Goal: Find specific page/section: Find specific page/section

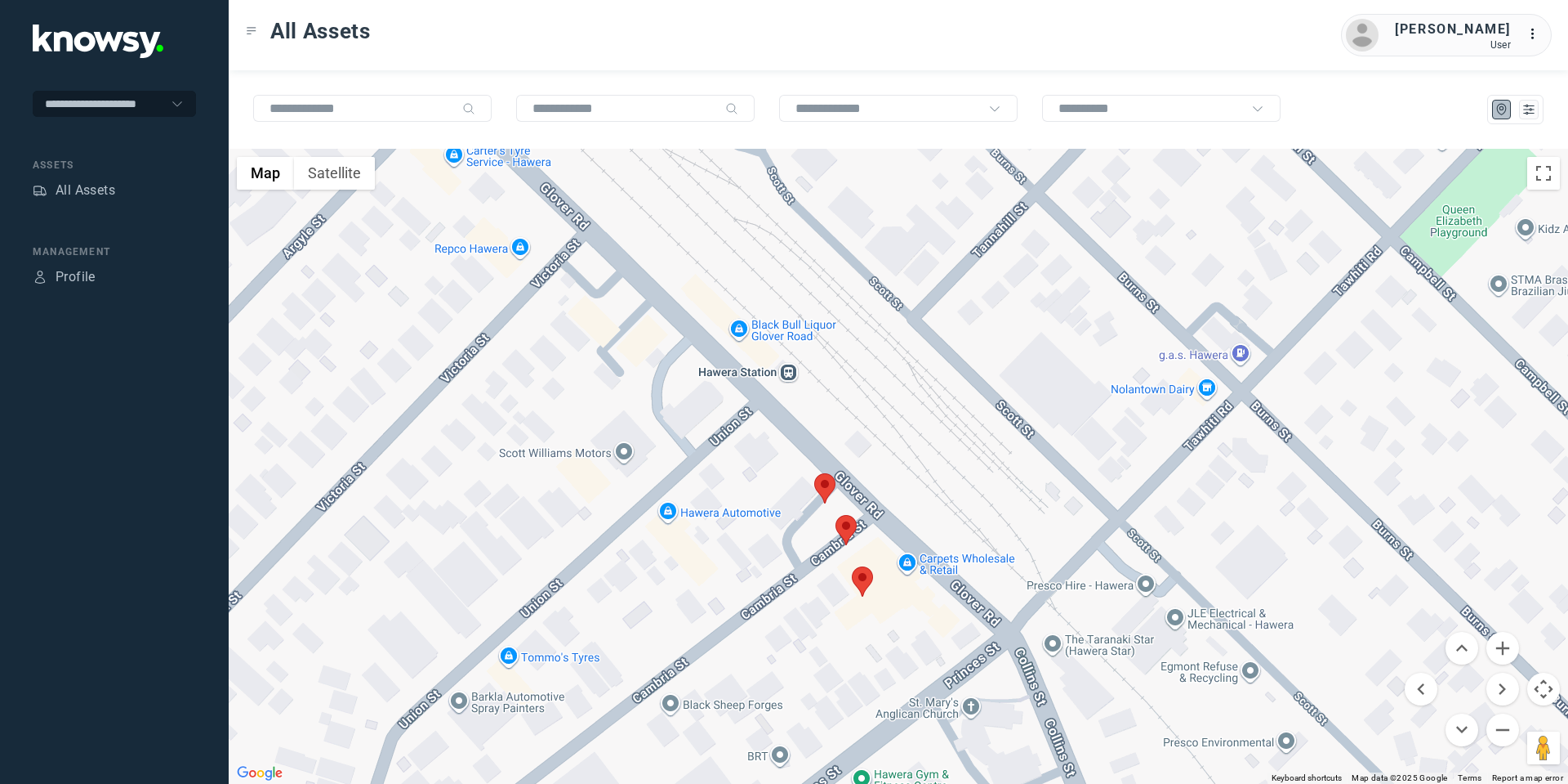
click at [852, 566] on area at bounding box center [852, 566] width 0 height 0
click at [918, 472] on button "Close" at bounding box center [916, 489] width 39 height 39
click at [835, 515] on area at bounding box center [835, 515] width 0 height 0
click at [913, 419] on button "Close" at bounding box center [901, 437] width 39 height 39
click at [814, 473] on area at bounding box center [814, 473] width 0 height 0
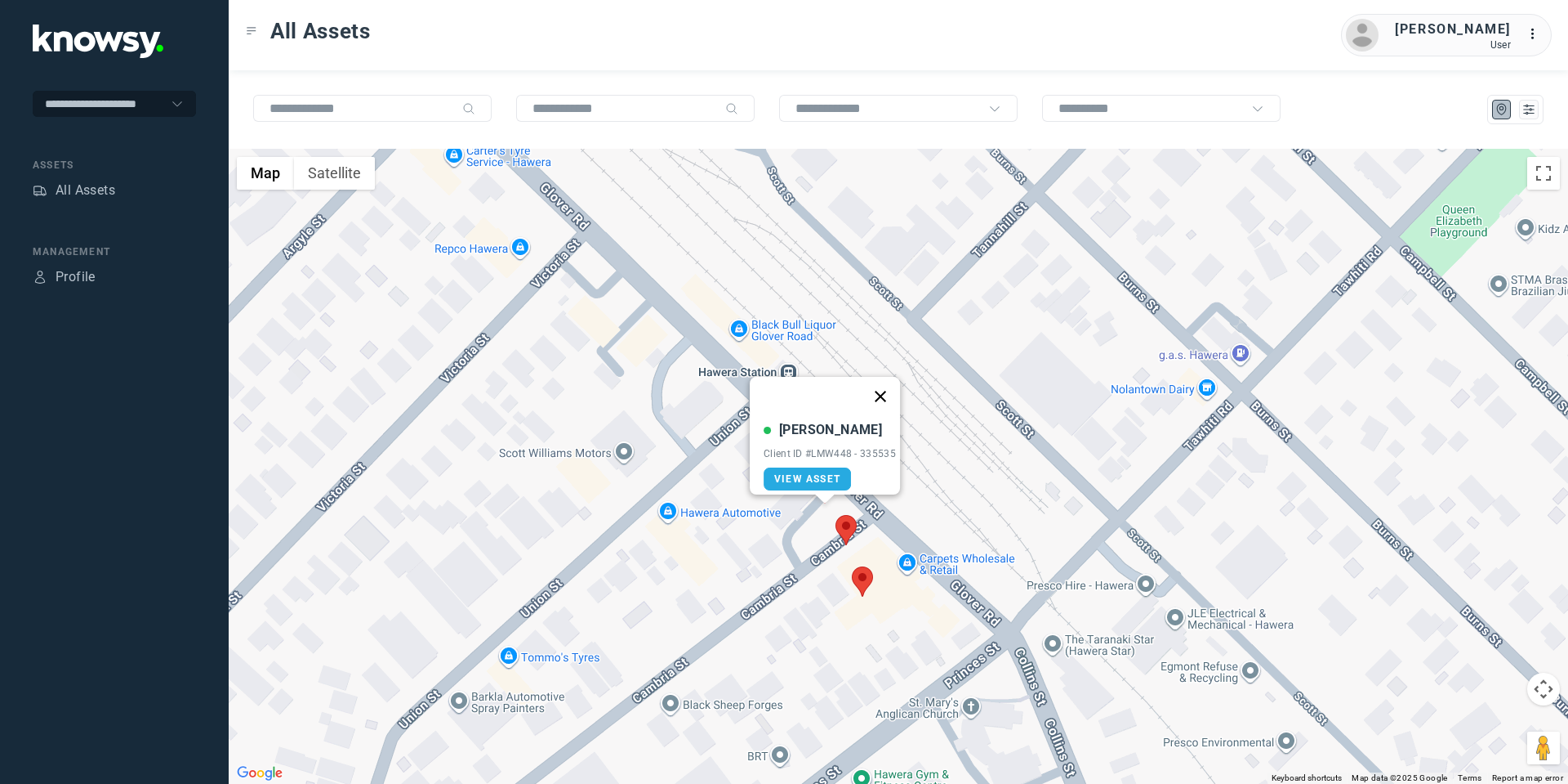
click at [894, 381] on button "Close" at bounding box center [880, 395] width 39 height 39
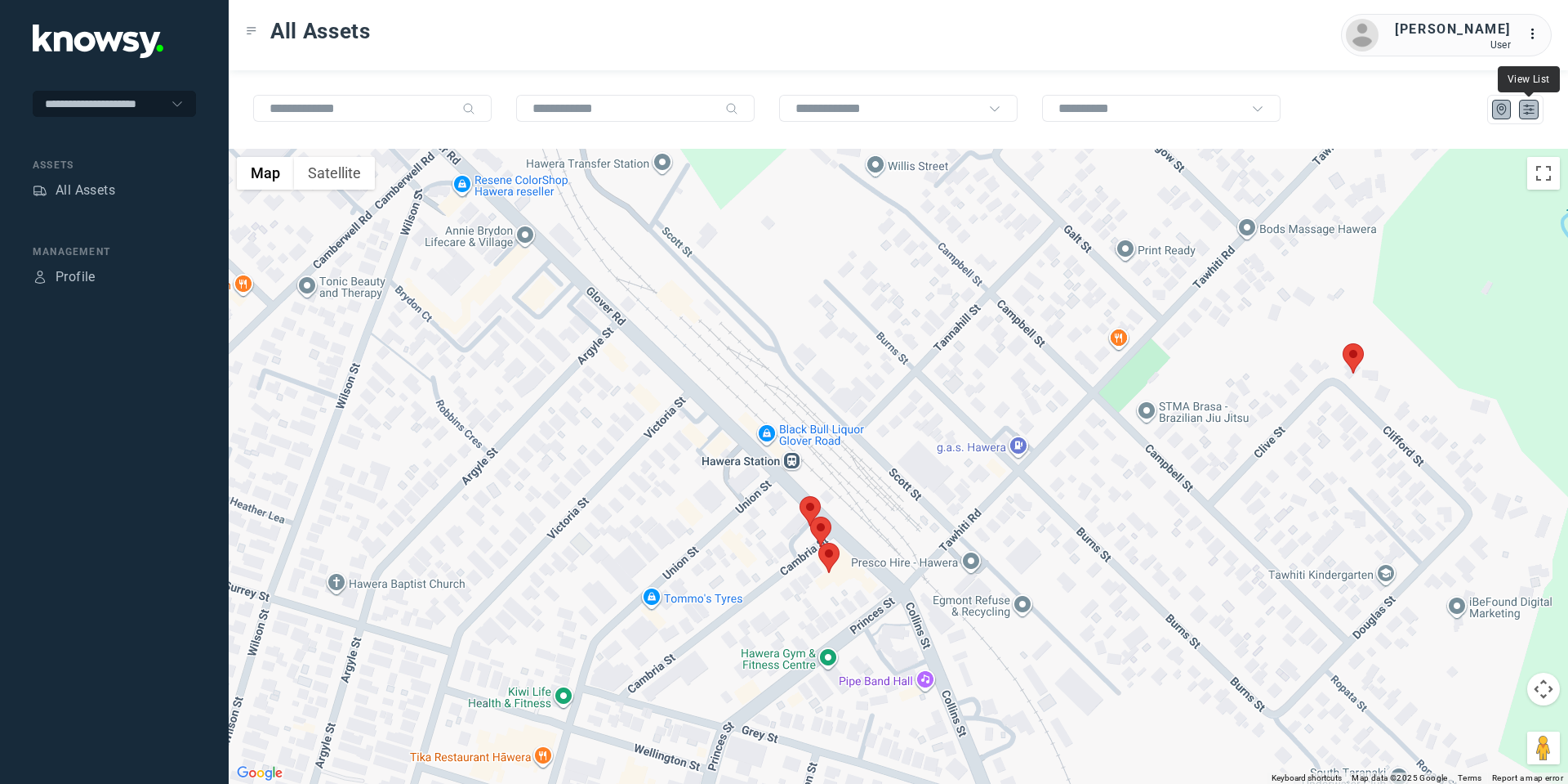
click at [1531, 109] on icon "List" at bounding box center [1529, 109] width 10 height 9
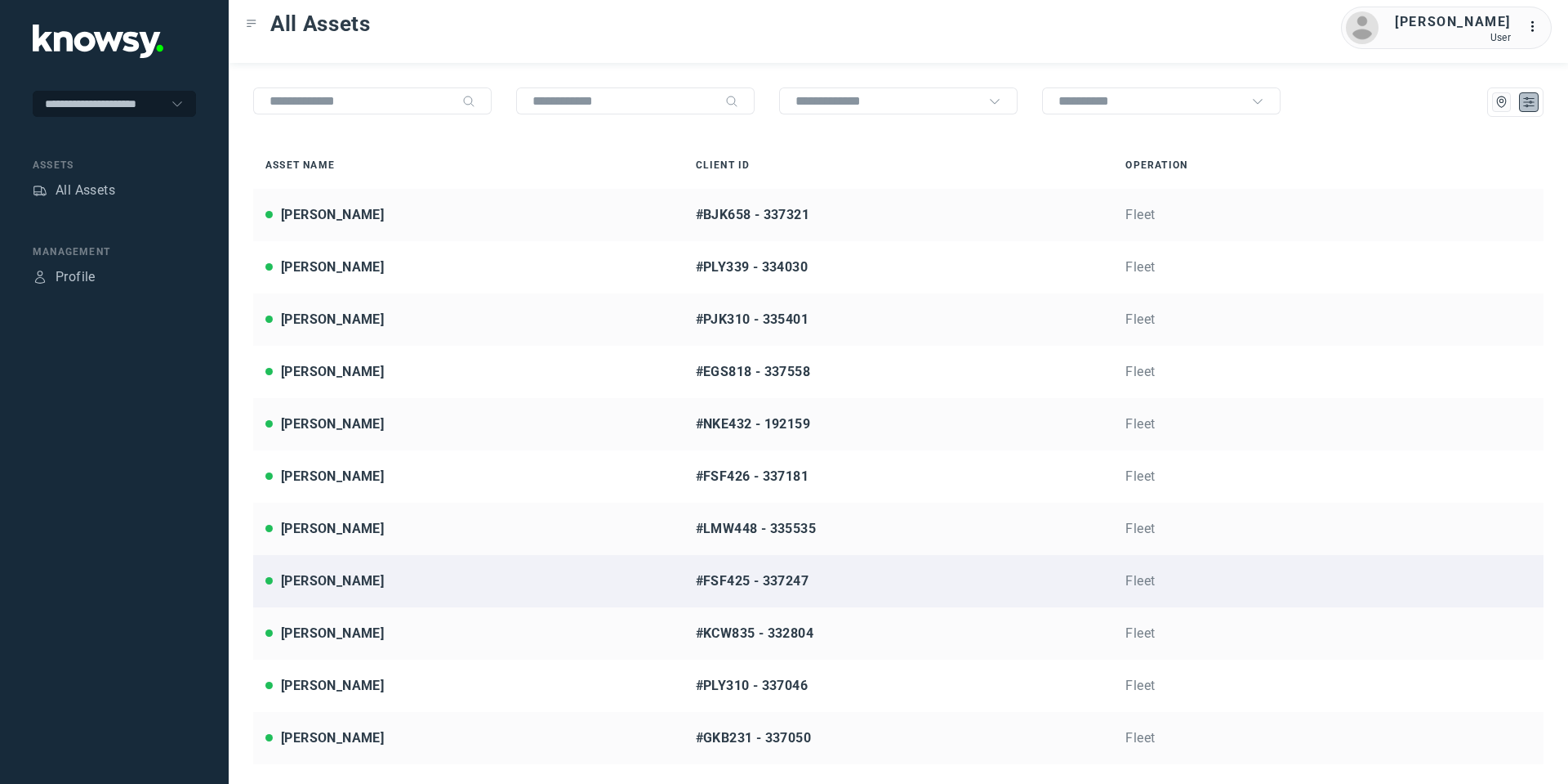
scroll to position [18, 0]
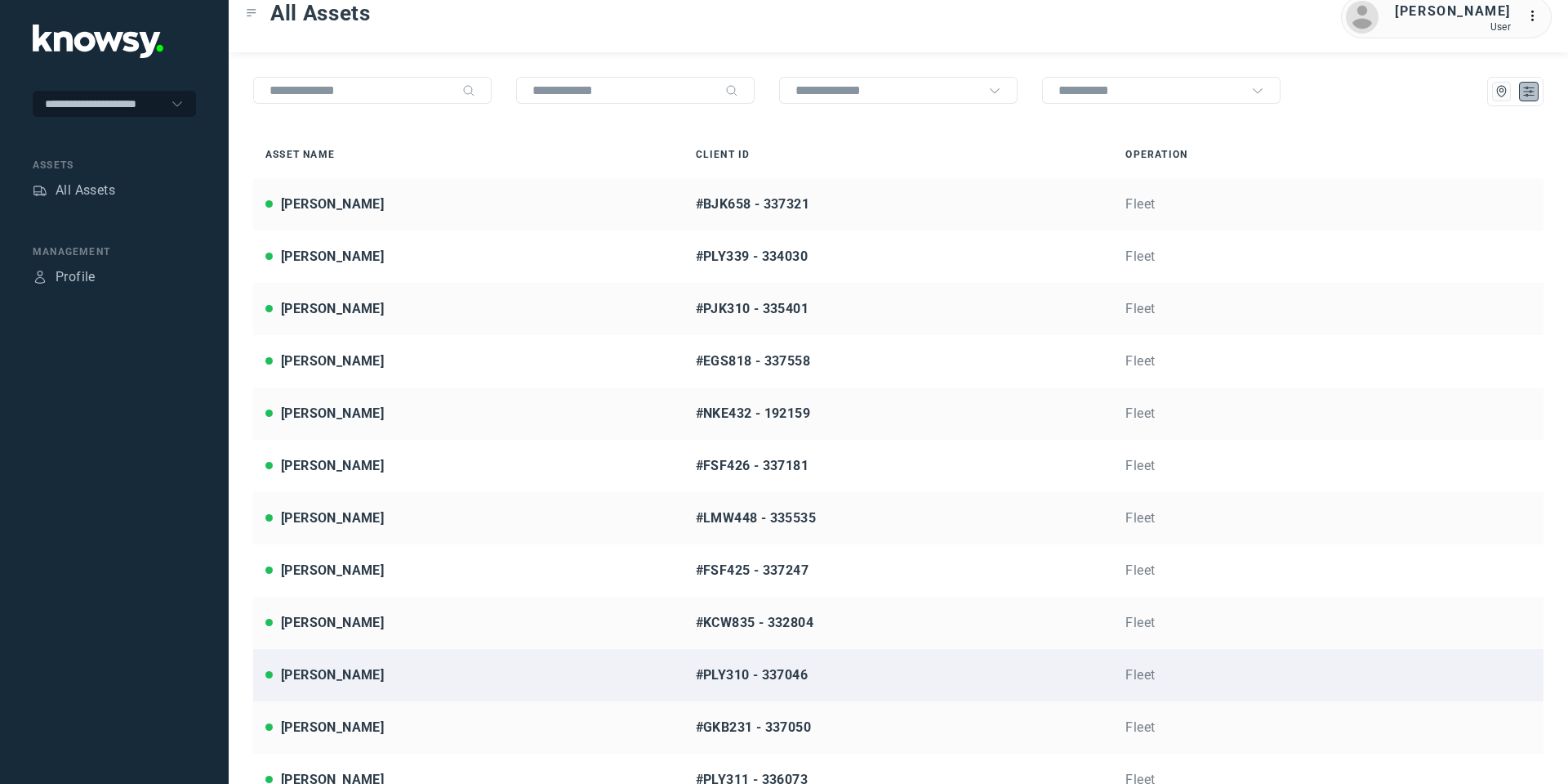
click at [355, 678] on div "[PERSON_NAME]" at bounding box center [333, 675] width 103 height 20
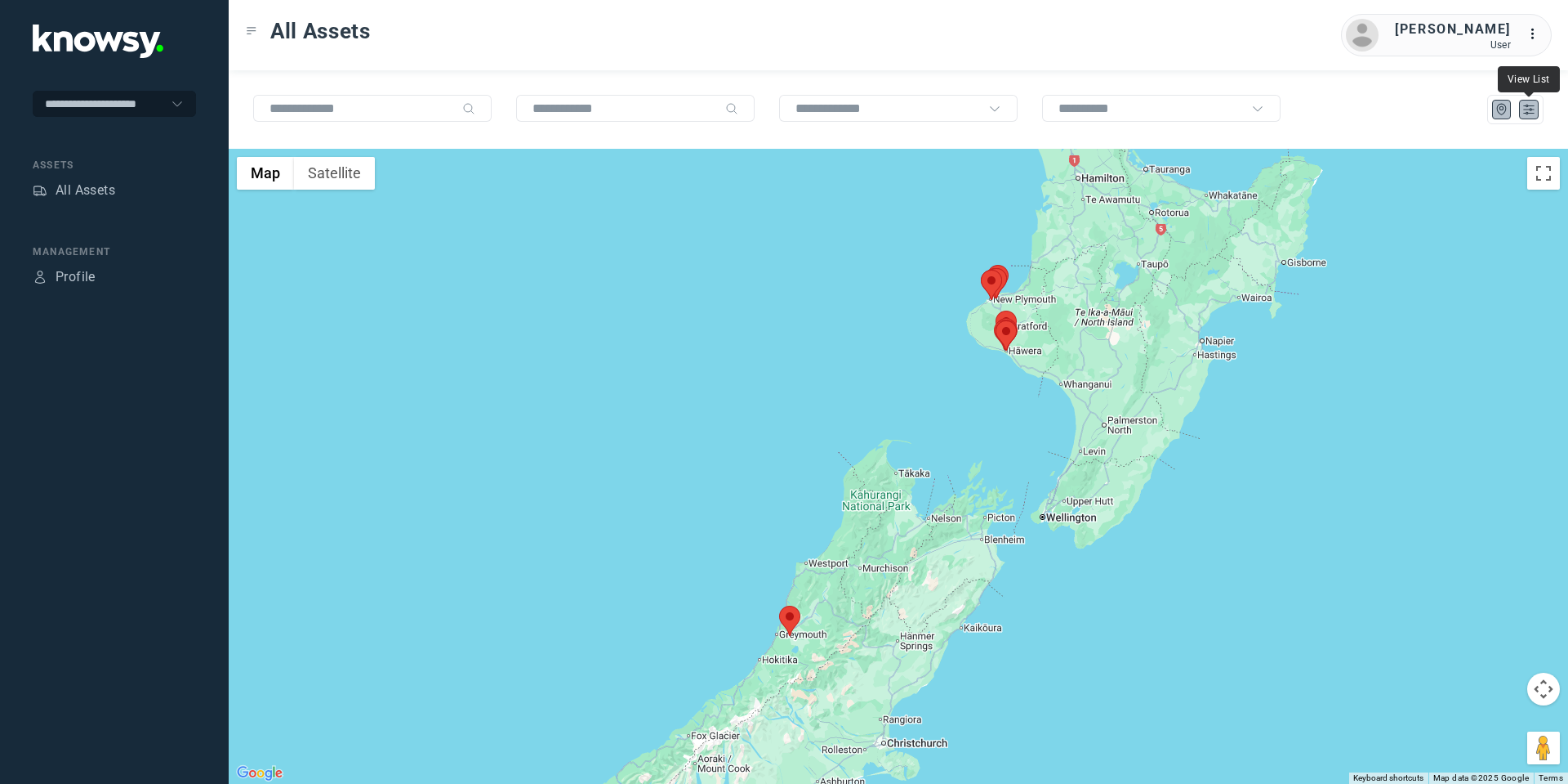
click at [1523, 109] on icon "List" at bounding box center [1528, 109] width 15 height 15
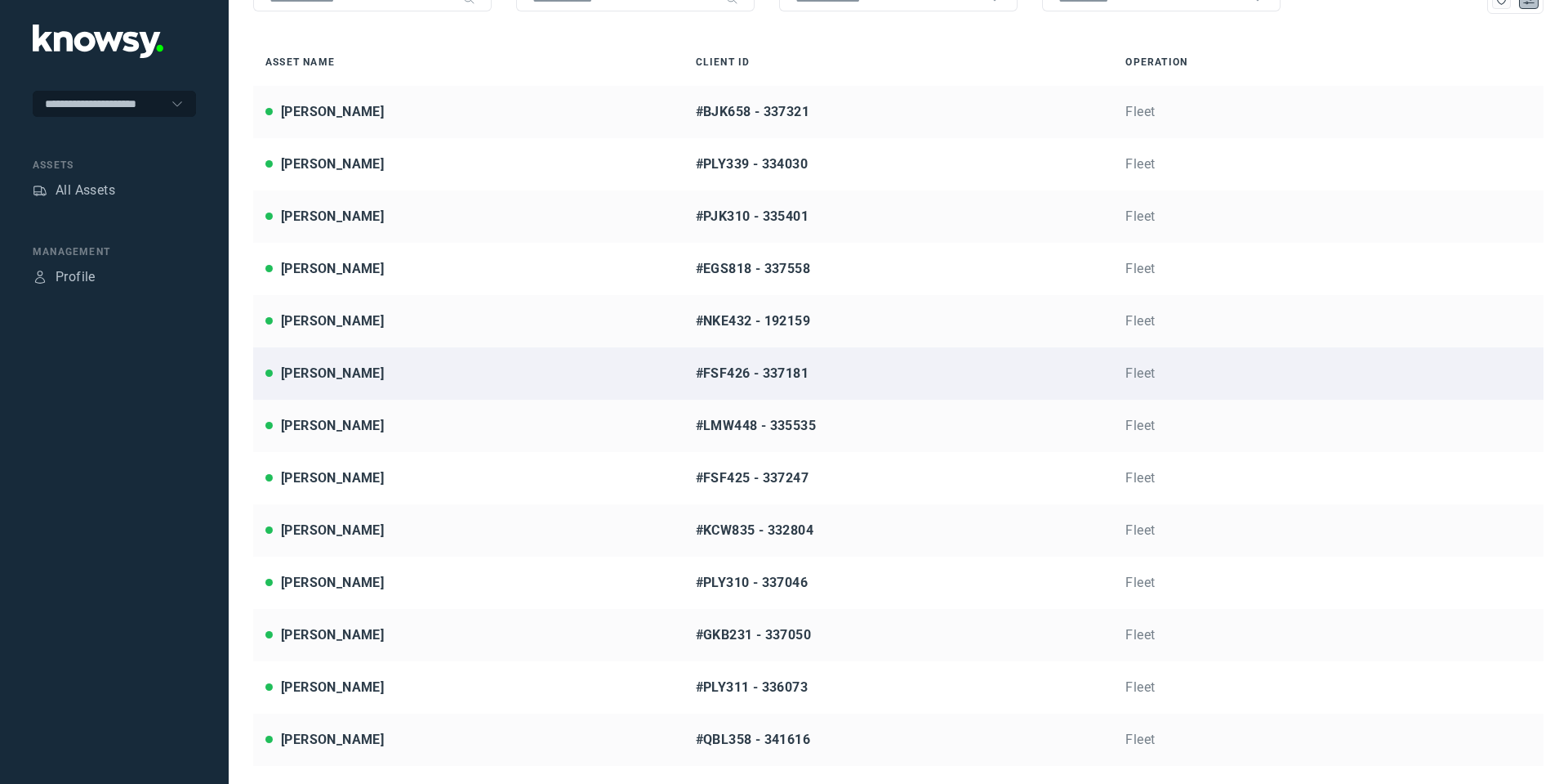
scroll to position [145, 0]
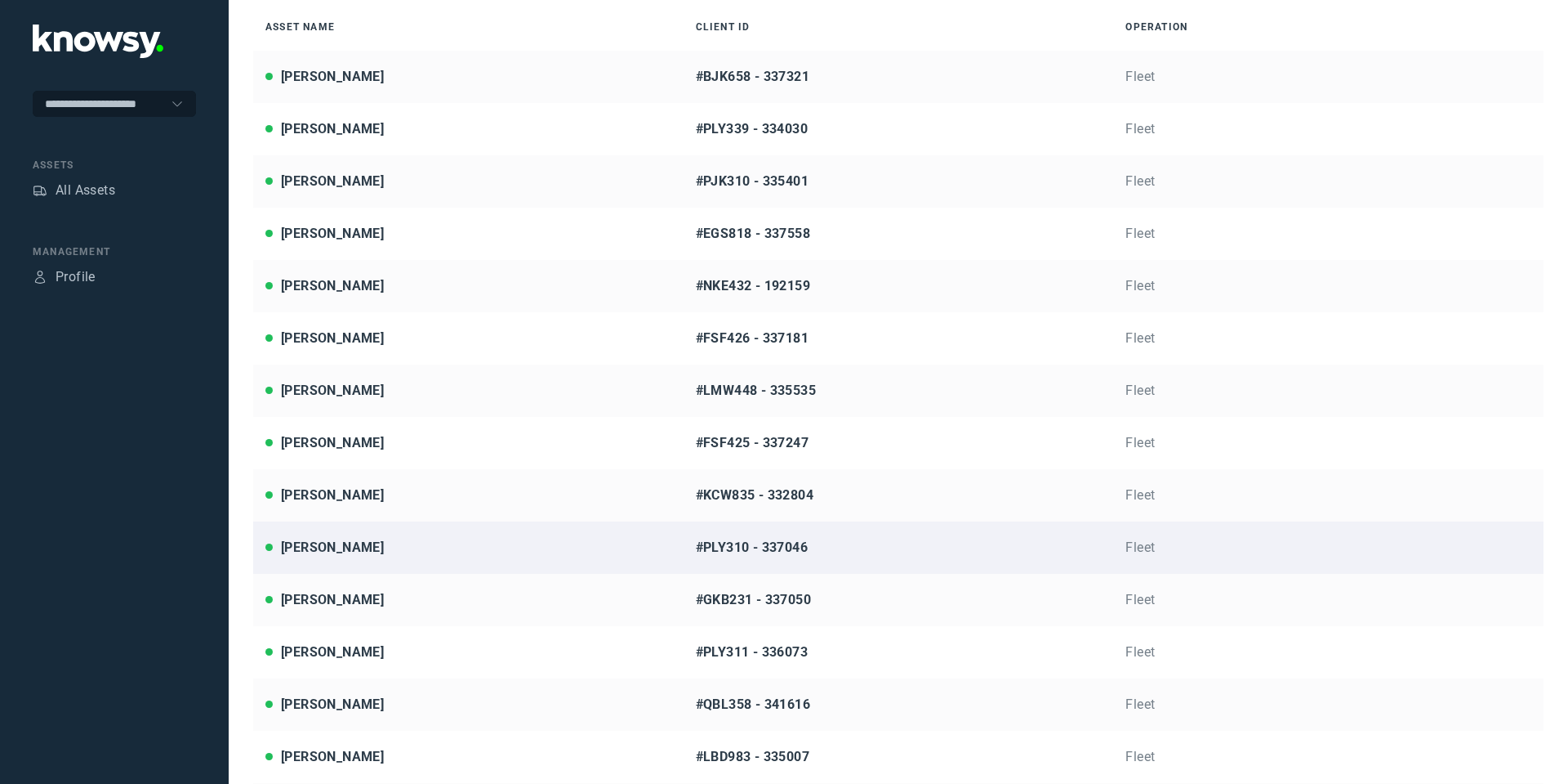
click at [375, 544] on div "[PERSON_NAME]" at bounding box center [468, 548] width 406 height 20
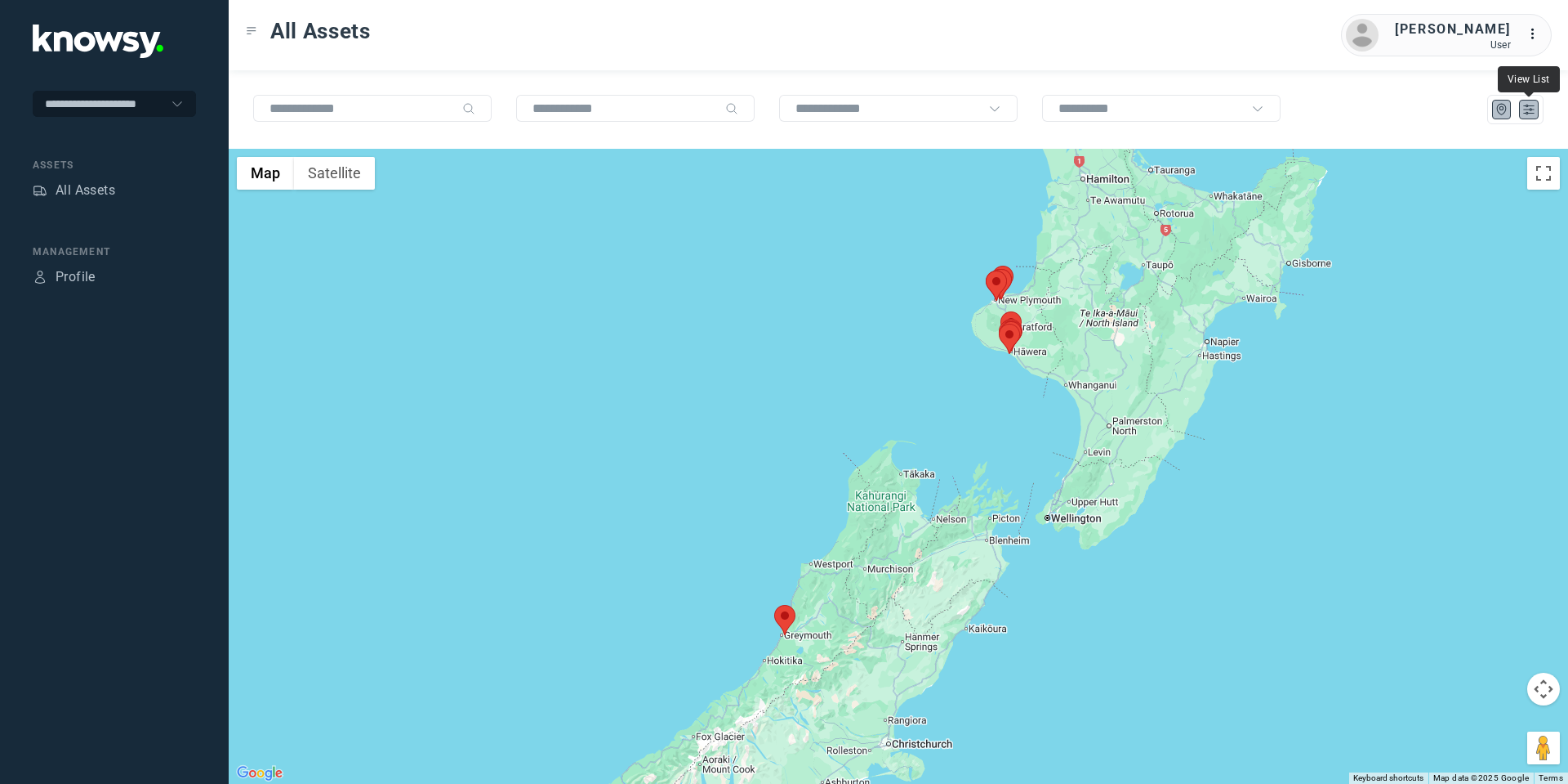
click at [1521, 112] on icon "List" at bounding box center [1528, 109] width 15 height 15
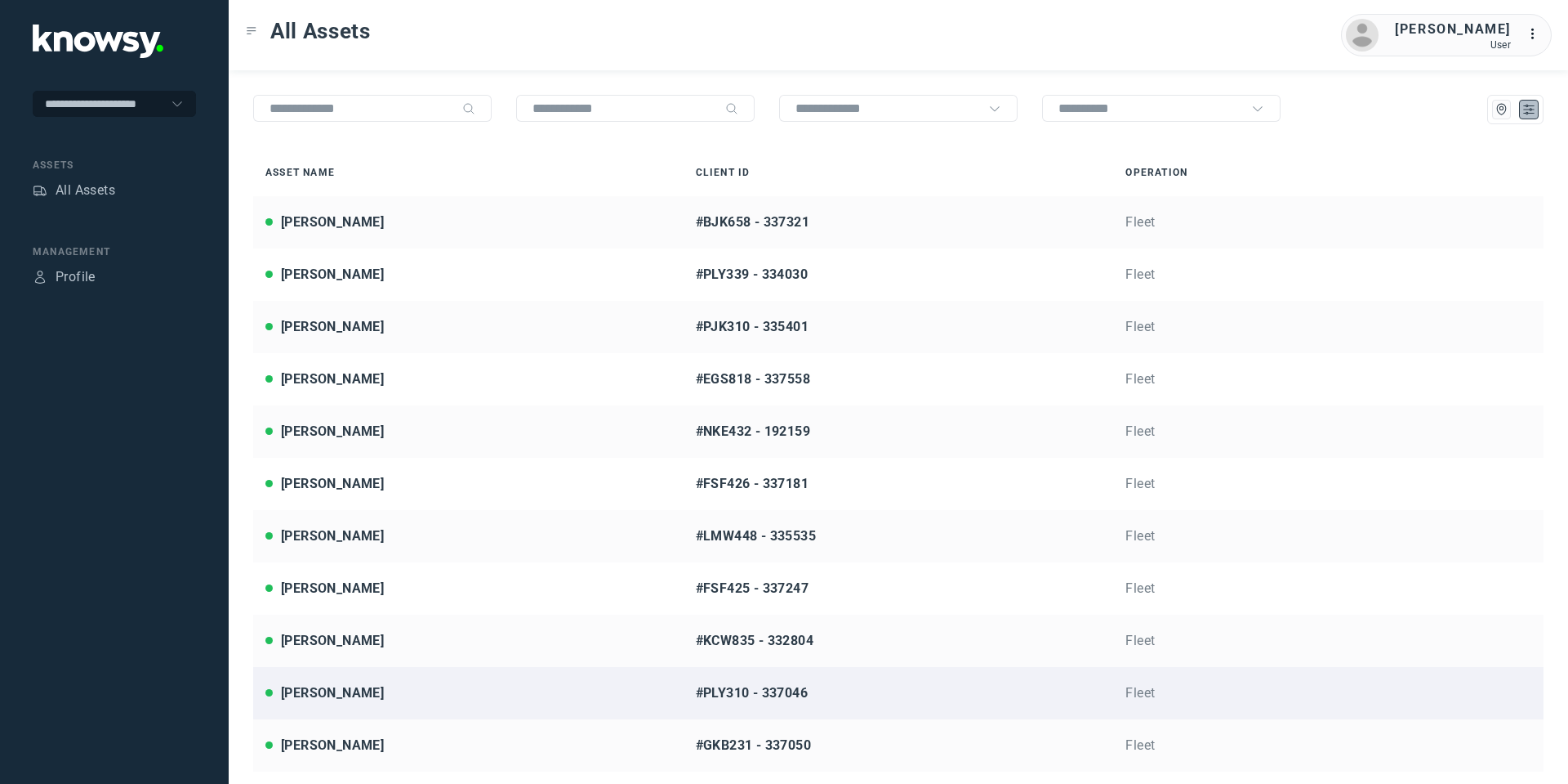
click at [365, 691] on div "[PERSON_NAME]" at bounding box center [333, 694] width 103 height 20
